Goal: Task Accomplishment & Management: Complete application form

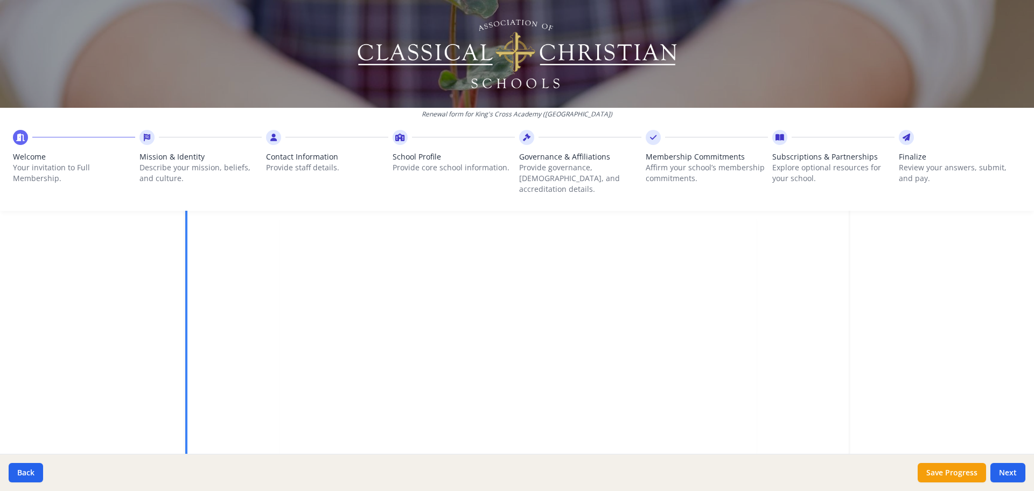
scroll to position [140, 0]
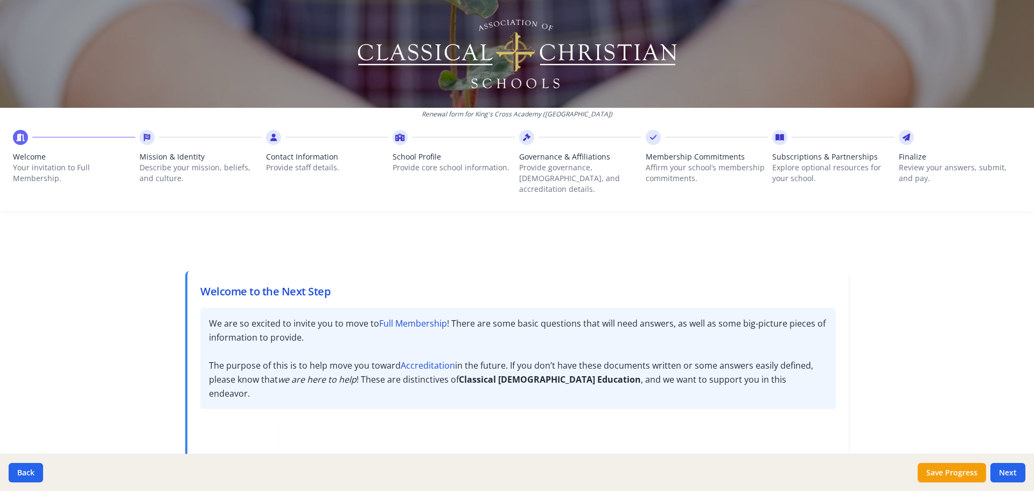
click at [410, 317] on strong "Full Membership" at bounding box center [413, 323] width 68 height 12
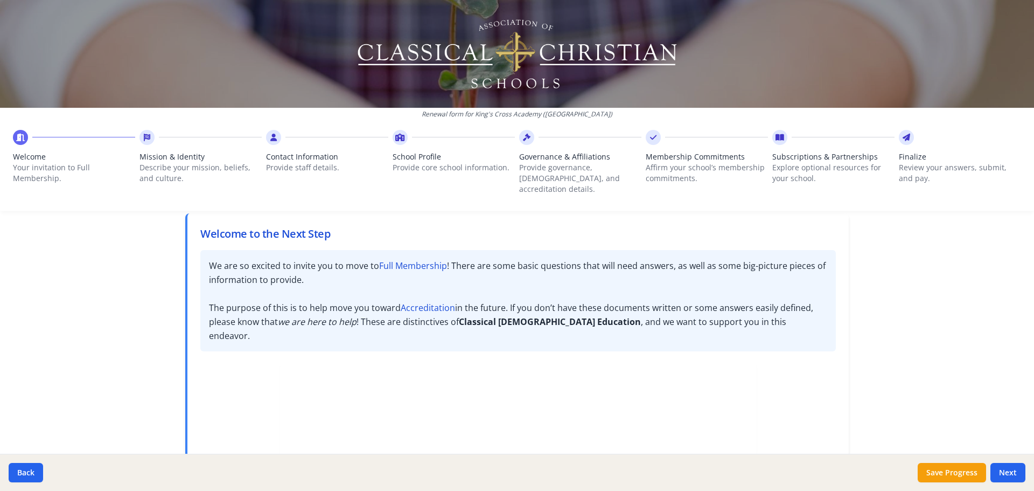
scroll to position [54, 0]
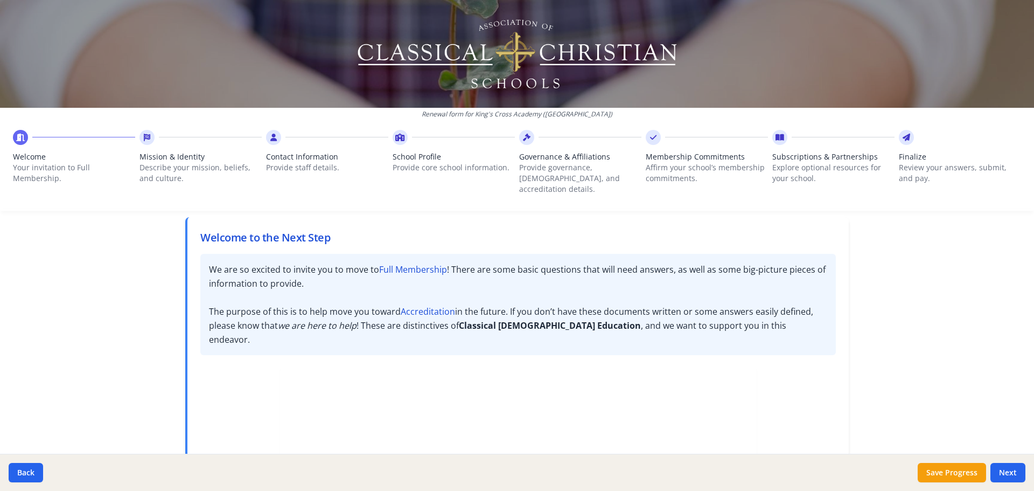
click at [865, 370] on div "Renewal form for King's Cross Academy (AR) Welcome Your invitation to Full Memb…" at bounding box center [517, 245] width 1034 height 491
click at [291, 230] on h2 "Welcome to the Next Step" at bounding box center [517, 237] width 635 height 15
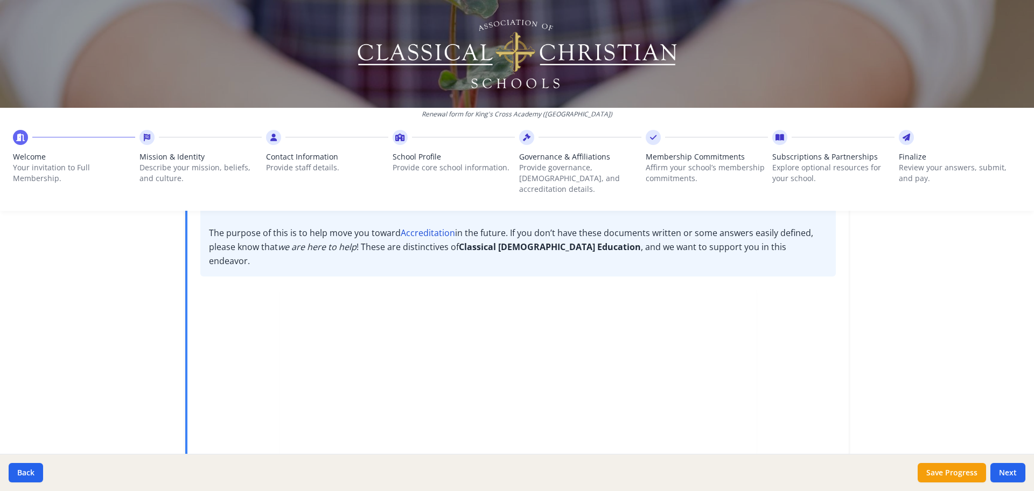
scroll to position [86, 0]
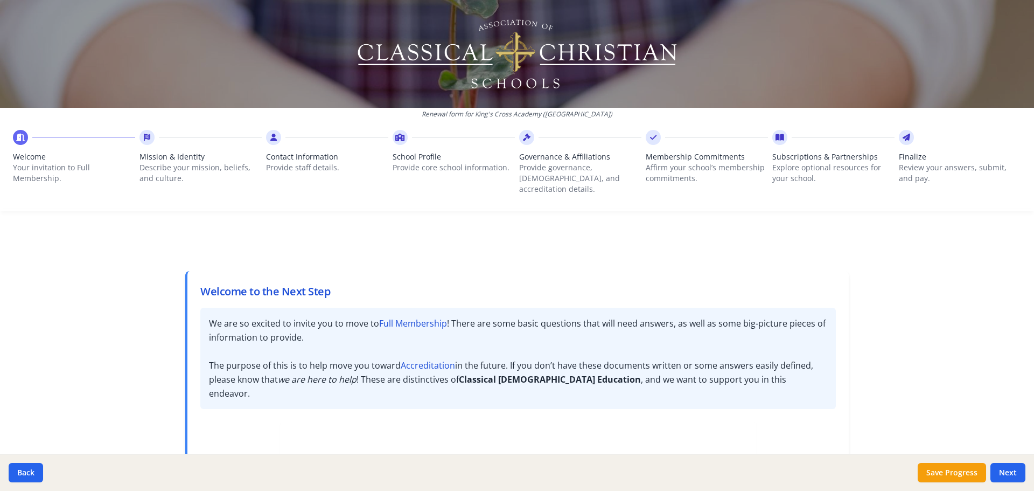
click at [418, 317] on strong "Full Membership" at bounding box center [413, 323] width 68 height 12
click at [424, 359] on strong "Accreditation" at bounding box center [428, 365] width 54 height 12
